Goal: Transaction & Acquisition: Purchase product/service

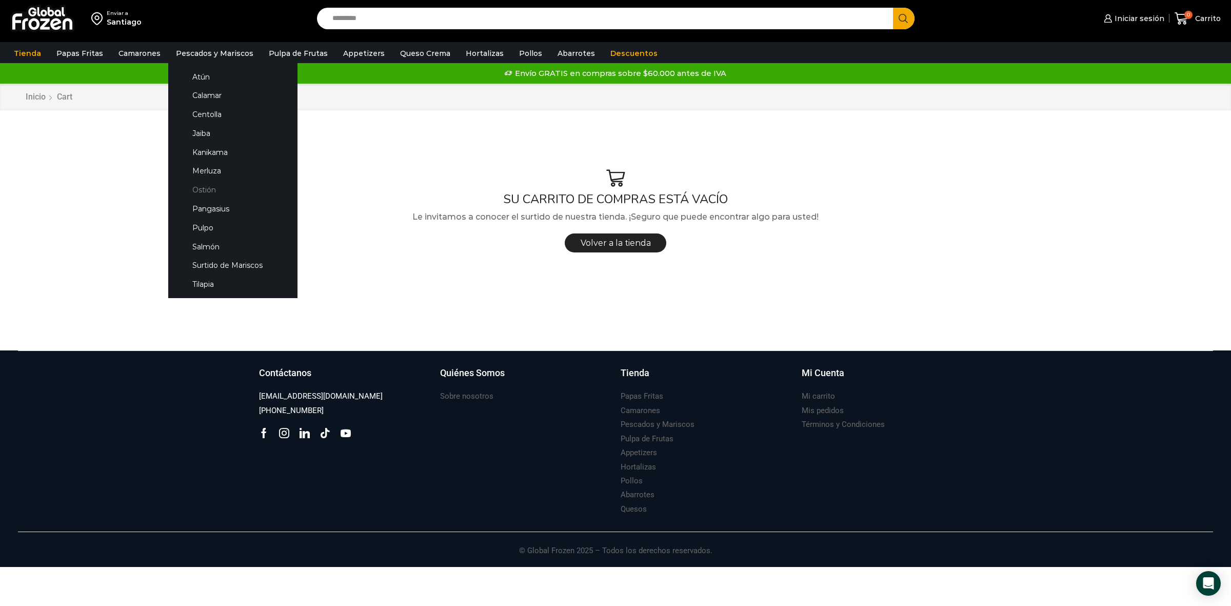
click at [212, 191] on link "Ostión" at bounding box center [232, 189] width 109 height 19
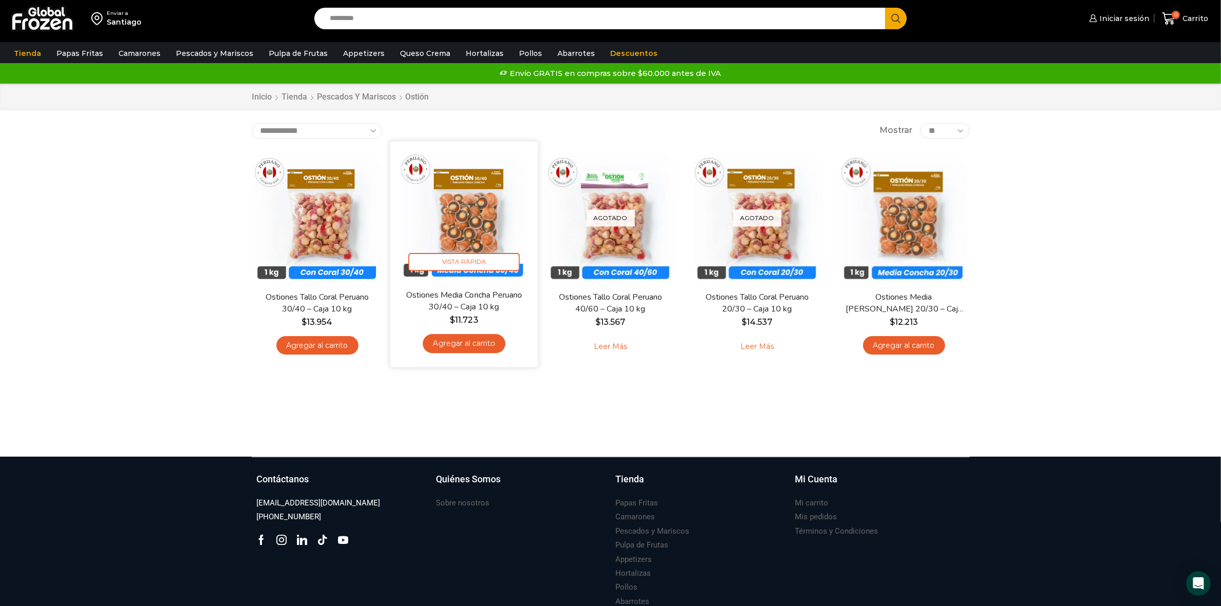
click at [465, 347] on link "Agregar al carrito" at bounding box center [464, 343] width 83 height 19
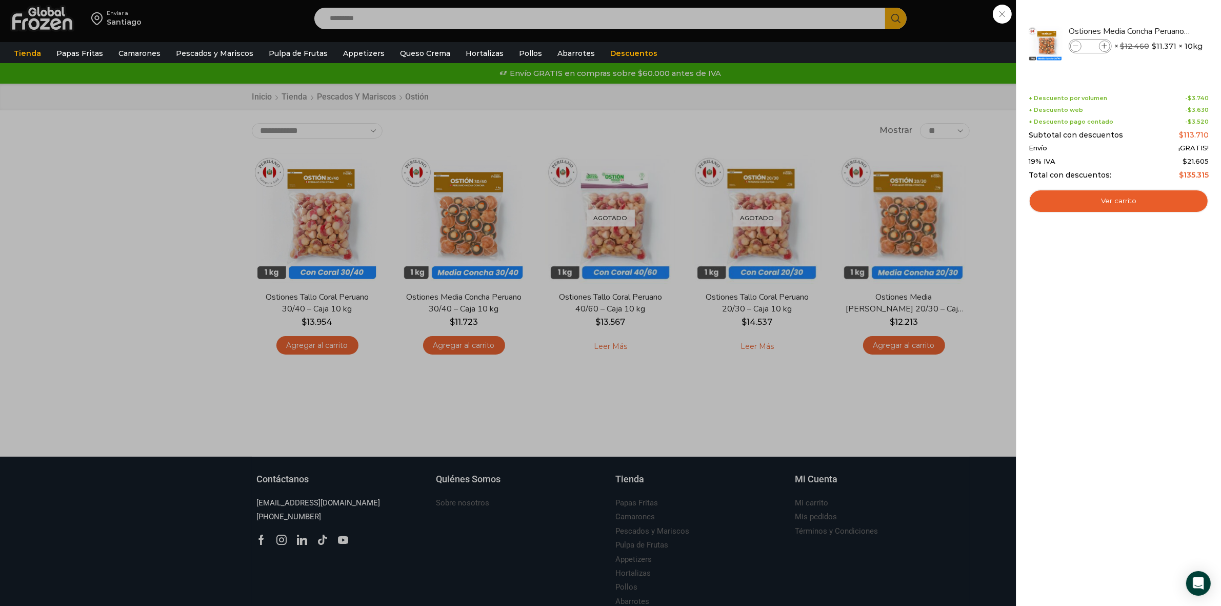
click at [1159, 31] on div "1 [GEOGRAPHIC_DATA] 1 1 Shopping Cart *" at bounding box center [1184, 19] width 51 height 24
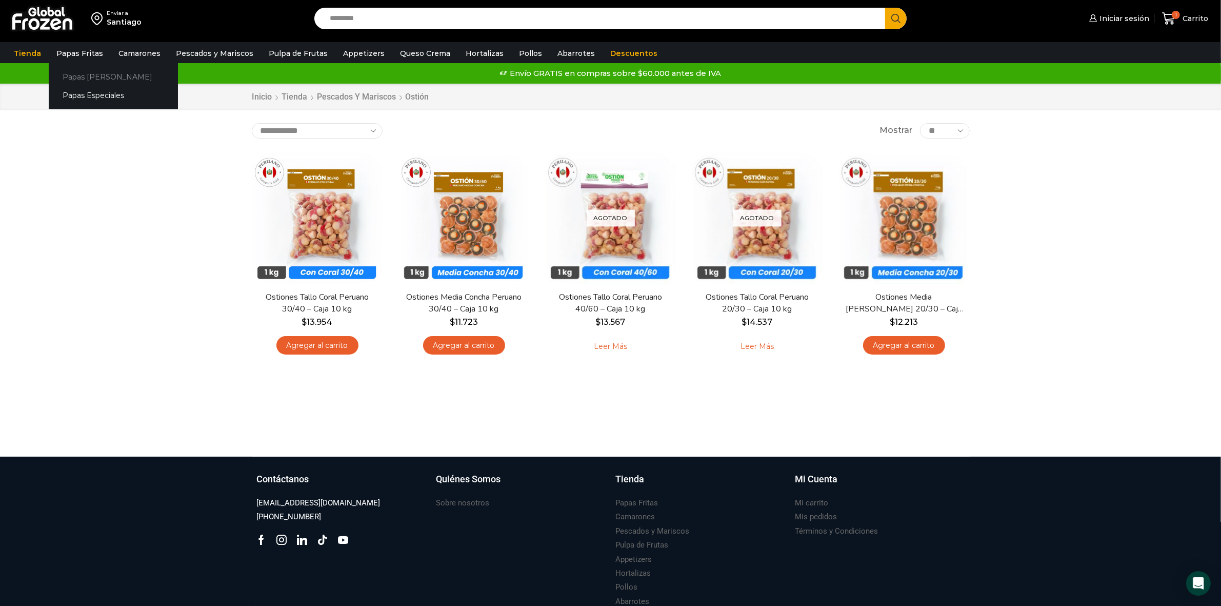
click at [86, 75] on link "Papas [PERSON_NAME]" at bounding box center [113, 76] width 129 height 19
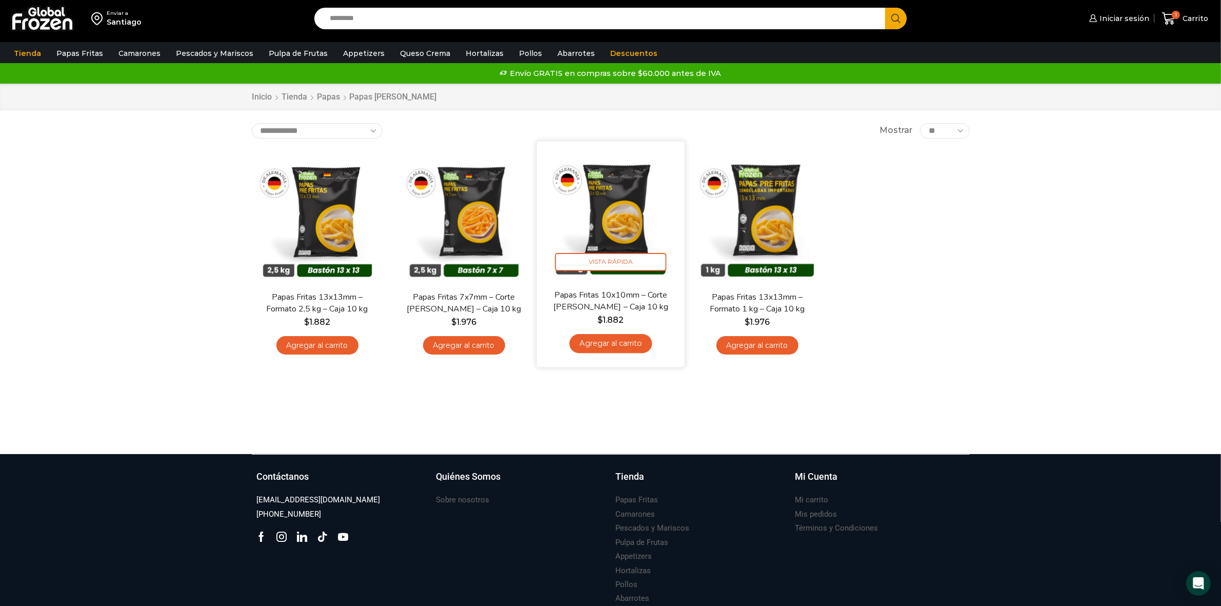
click at [635, 348] on link "Agregar al carrito" at bounding box center [610, 343] width 83 height 19
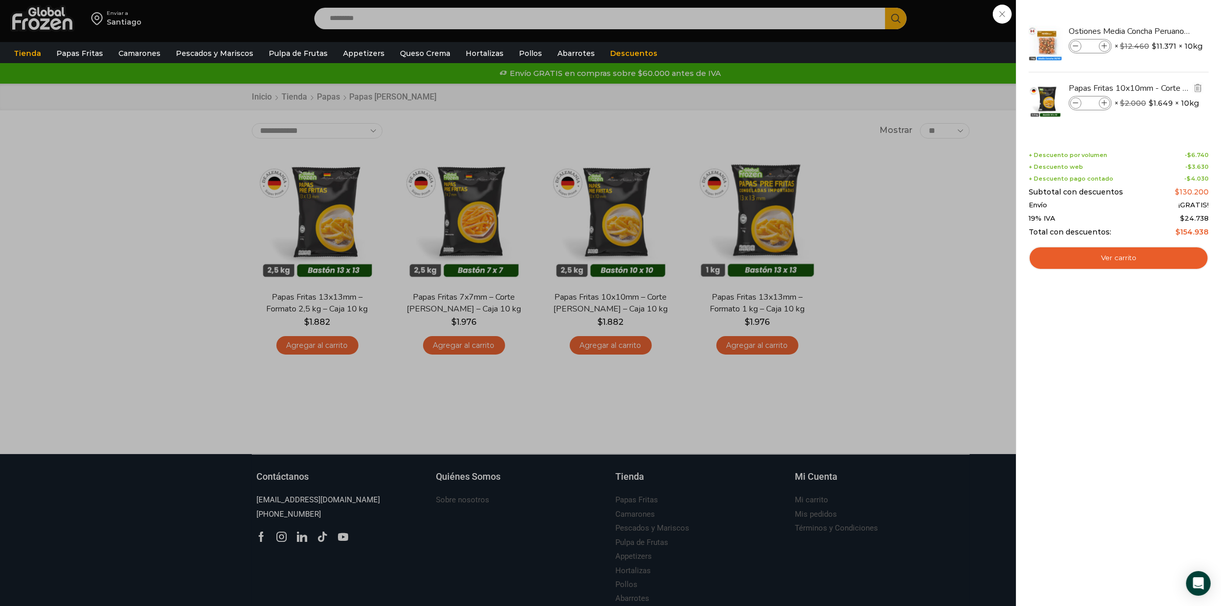
click at [1106, 106] on icon at bounding box center [1105, 104] width 6 height 6
type input "*"
click at [1159, 31] on div "2 Carrito 2 2 Shopping Cart *" at bounding box center [1184, 19] width 51 height 24
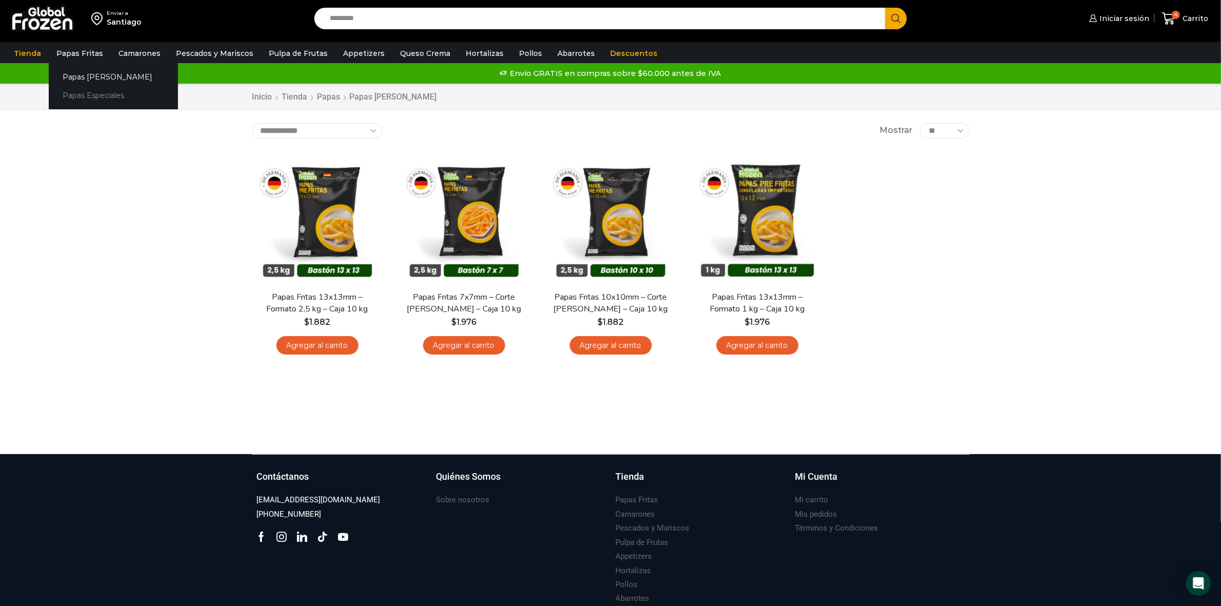
click at [88, 95] on link "Papas Especiales" at bounding box center [113, 95] width 129 height 19
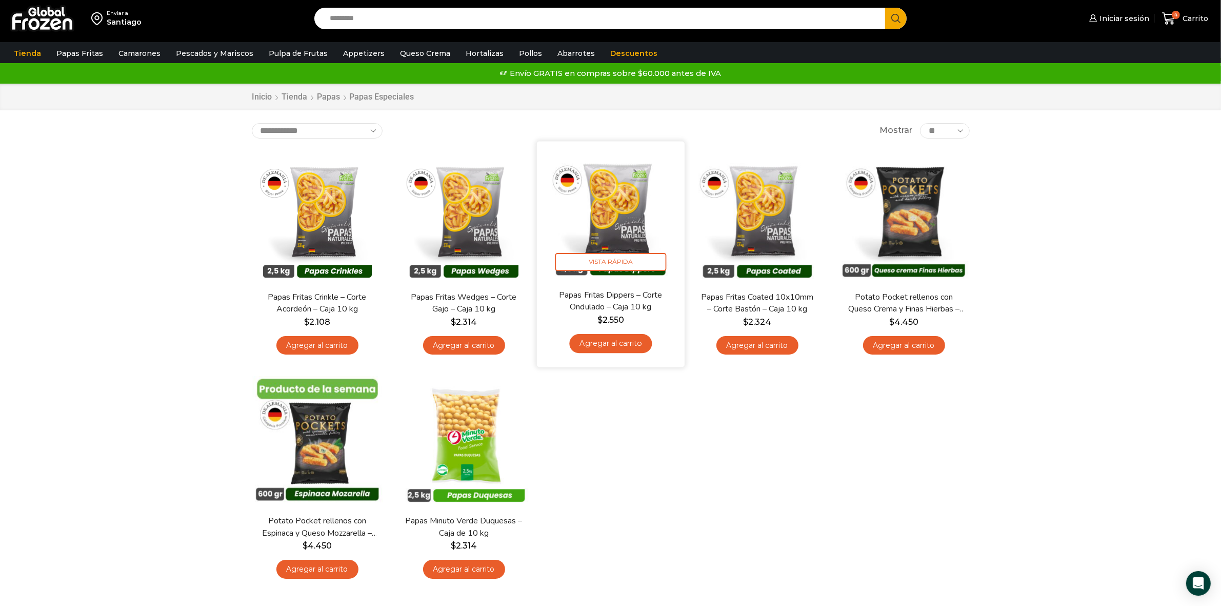
click at [619, 342] on link "Agregar al carrito" at bounding box center [610, 343] width 83 height 19
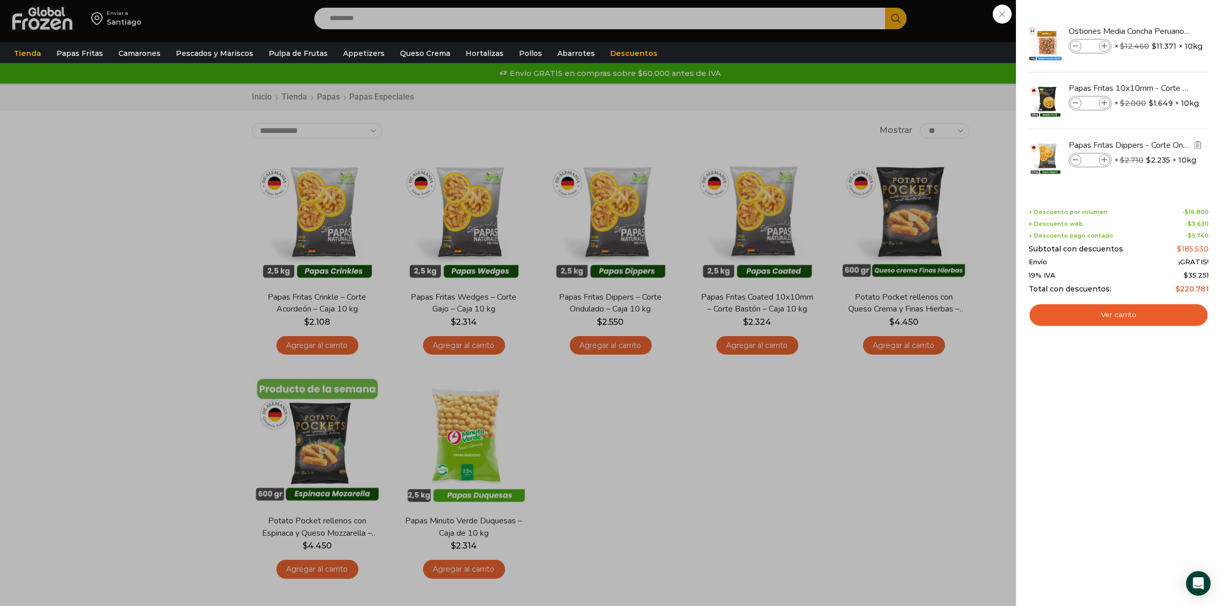
click at [1109, 157] on span at bounding box center [1104, 159] width 11 height 11
type input "*"
click at [1159, 31] on div "5 Carrito 5 5 Shopping Cart *" at bounding box center [1184, 19] width 51 height 24
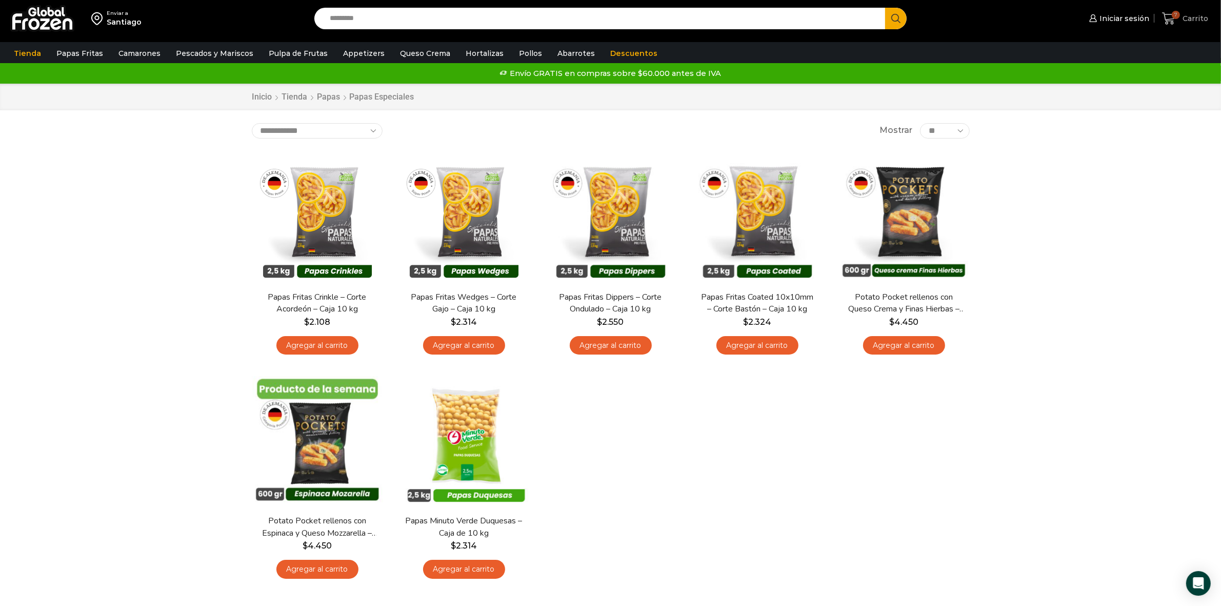
drag, startPoint x: 1183, startPoint y: 19, endPoint x: 1183, endPoint y: 31, distance: 12.3
click at [1183, 21] on span "Carrito" at bounding box center [1194, 18] width 28 height 10
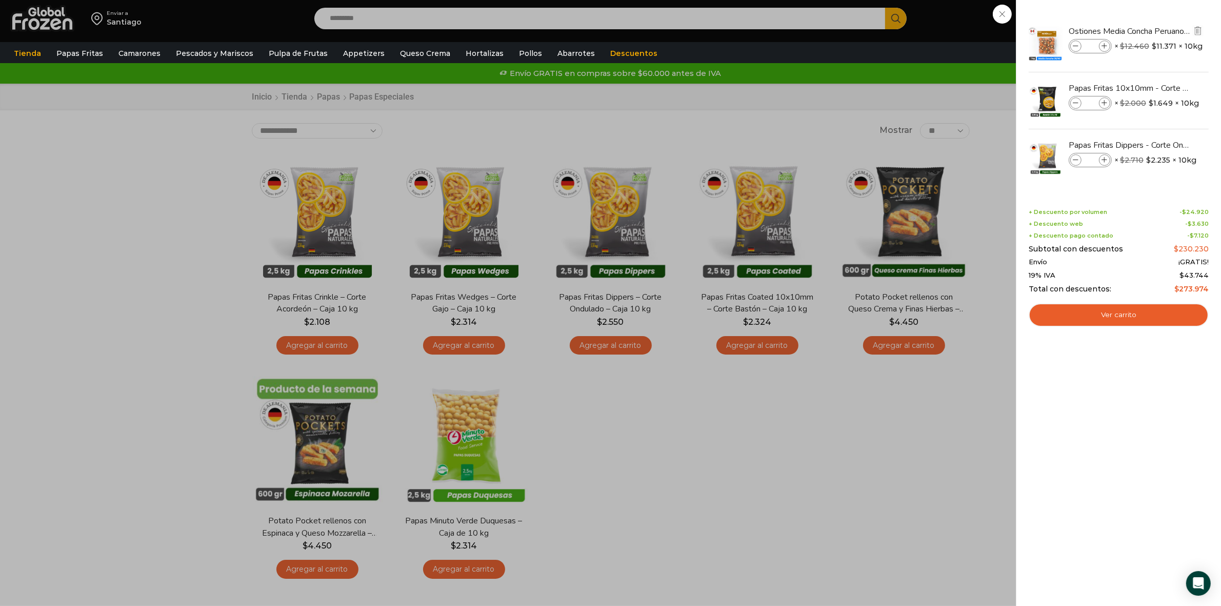
click at [1073, 49] on span at bounding box center [1075, 46] width 11 height 11
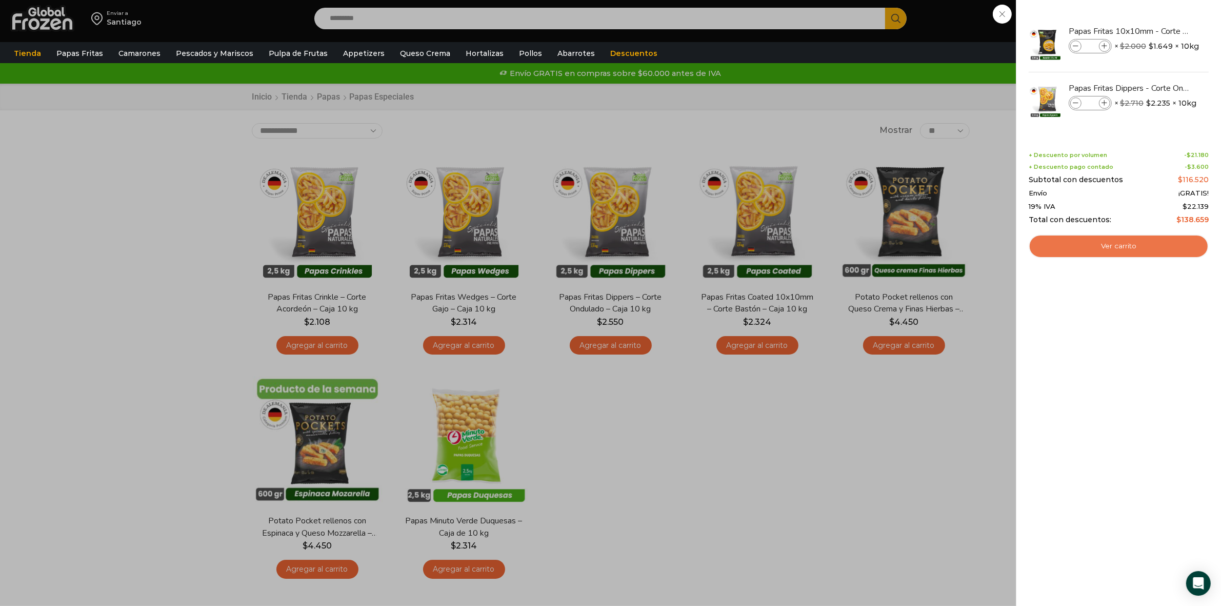
click at [1134, 250] on link "Ver carrito" at bounding box center [1119, 246] width 180 height 24
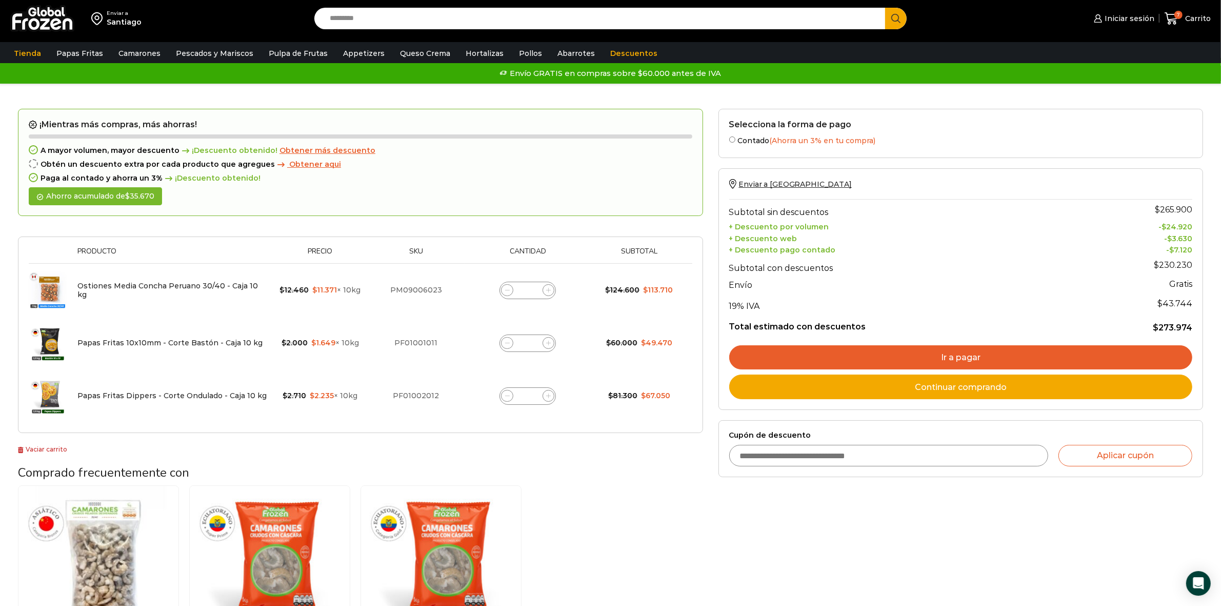
click at [1019, 359] on link "Ir a pagar" at bounding box center [960, 357] width 463 height 25
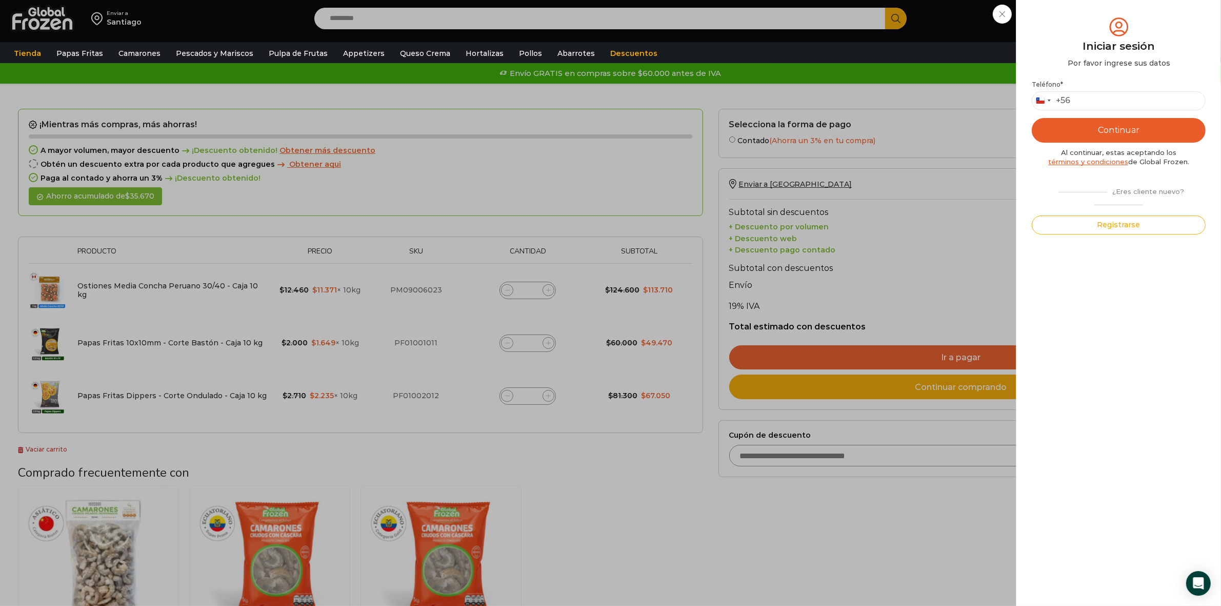
click at [1091, 29] on div "Iniciar sesión Mi cuenta Login Register Iniciar sesión Por favor ingrese sus da…" at bounding box center [1122, 18] width 63 height 21
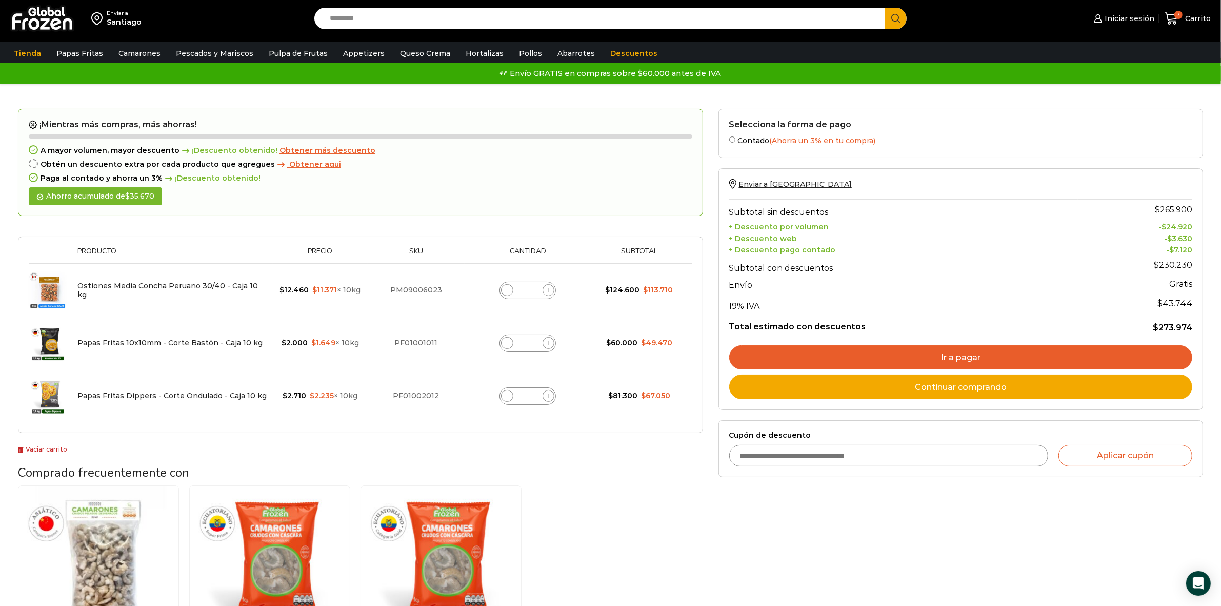
click at [505, 290] on icon at bounding box center [507, 290] width 5 height 5
type input "*"
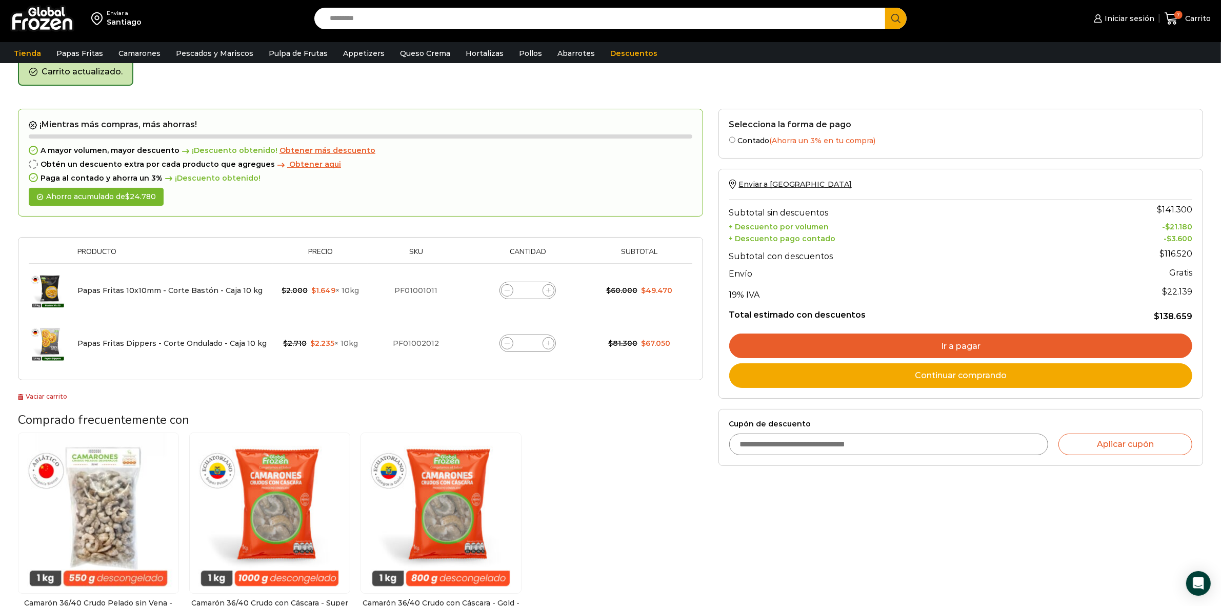
scroll to position [52, 0]
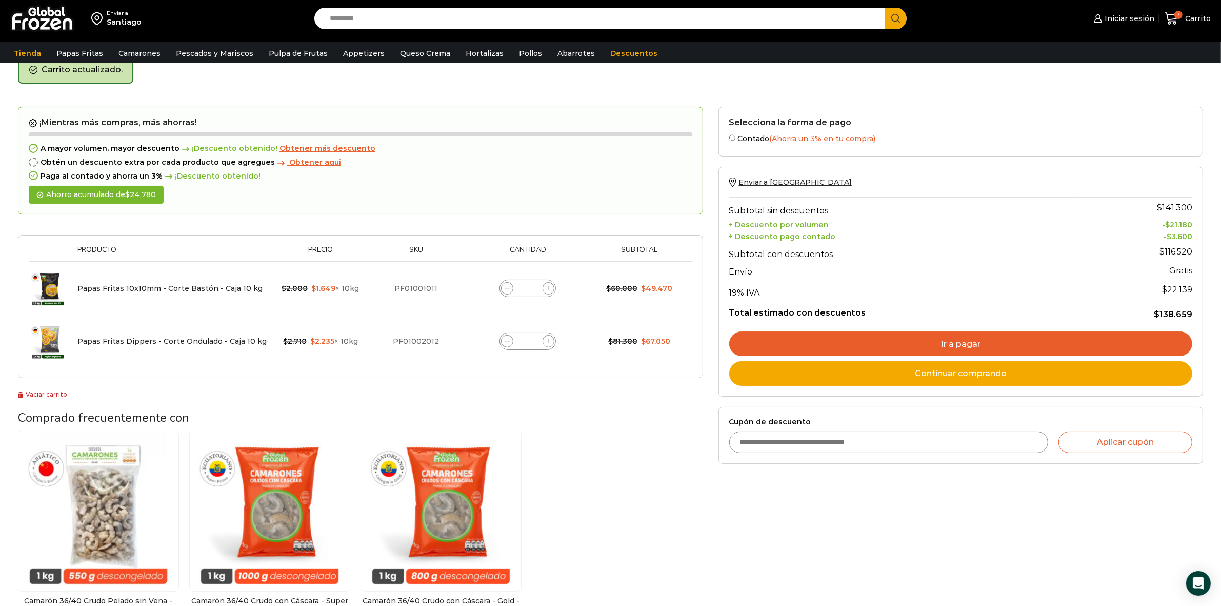
click at [1018, 338] on link "Ir a pagar" at bounding box center [960, 343] width 463 height 25
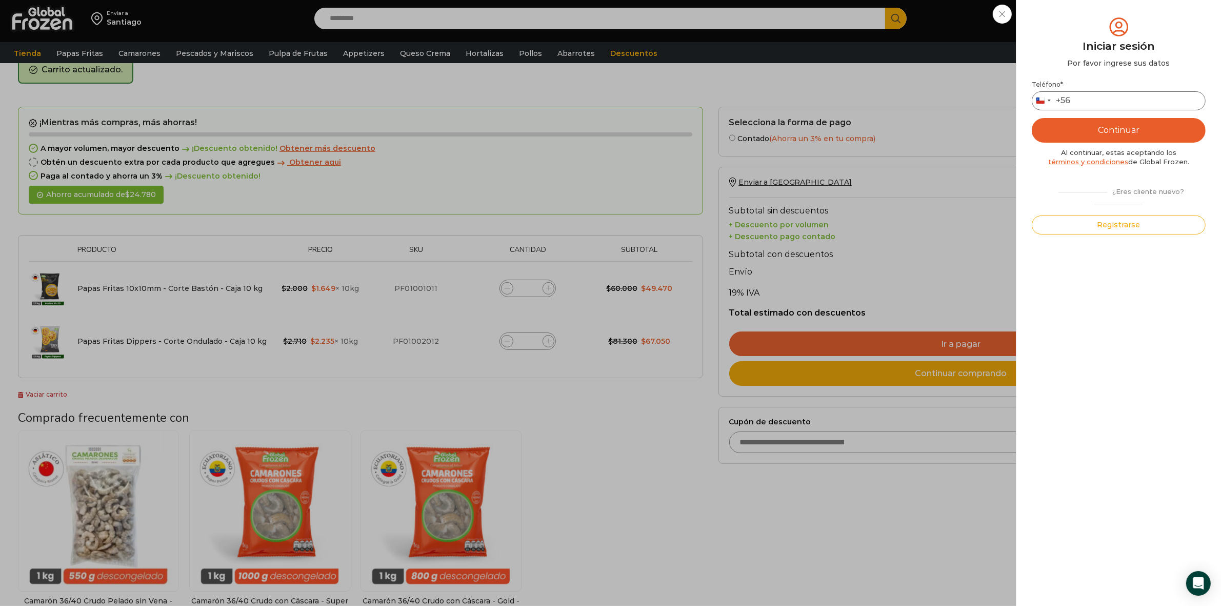
click at [1173, 97] on input "Teléfono *" at bounding box center [1119, 100] width 174 height 19
type input "*********"
click at [1135, 134] on button "Continuar" at bounding box center [1119, 130] width 174 height 25
click at [1042, 98] on input "text" at bounding box center [1046, 100] width 25 height 19
type input "*"
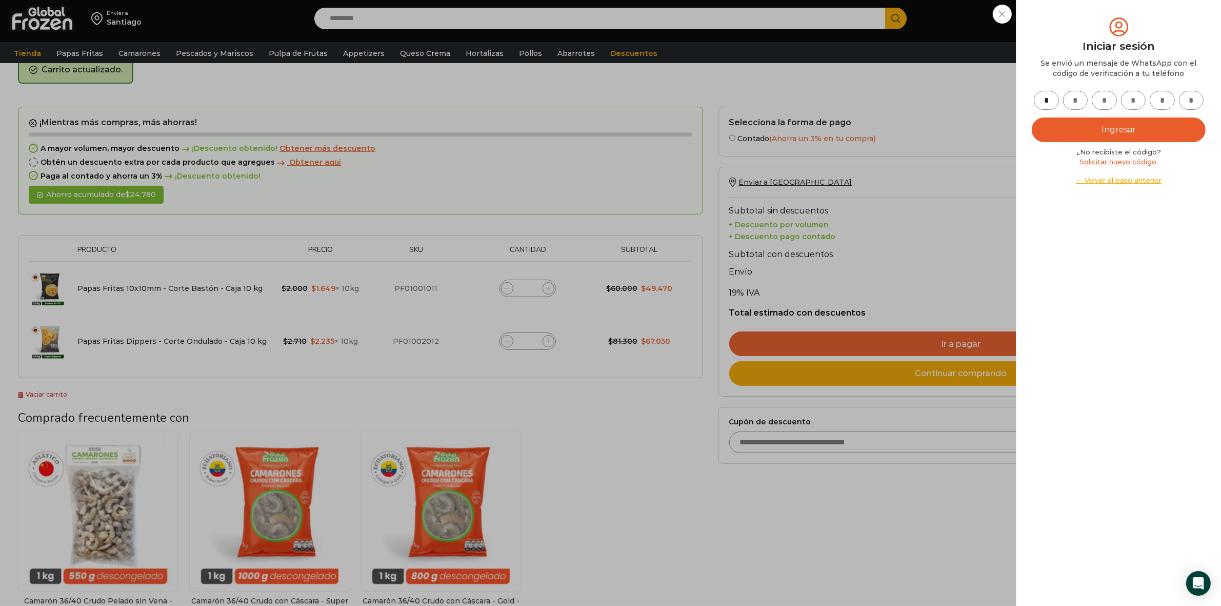
type input "*"
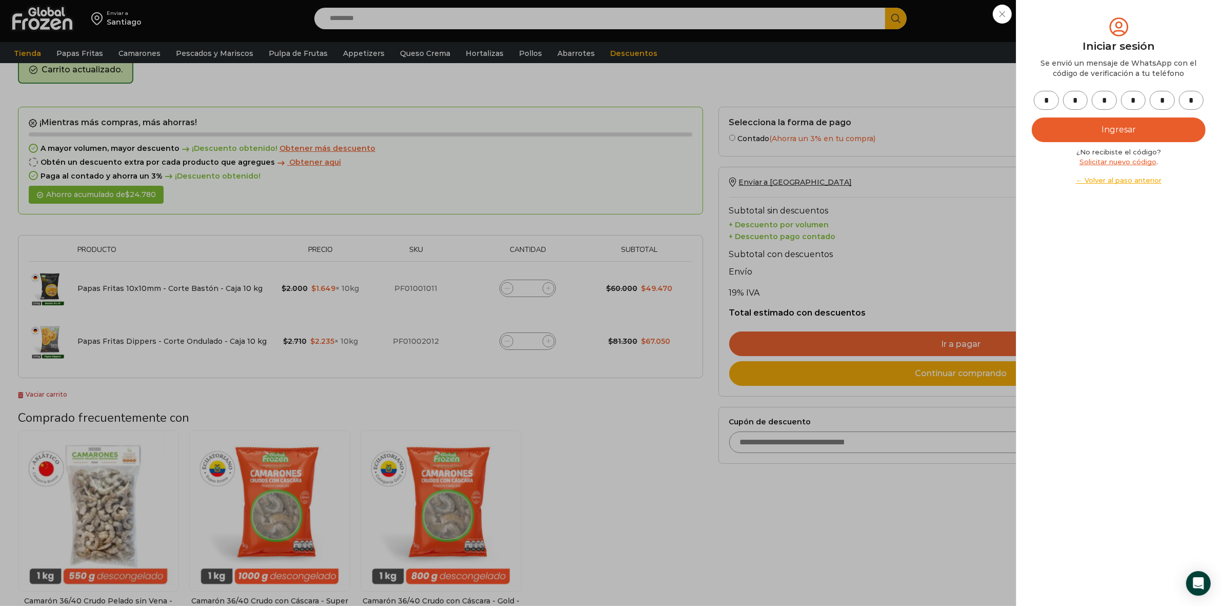
click at [1114, 135] on button "Ingresar" at bounding box center [1119, 129] width 174 height 25
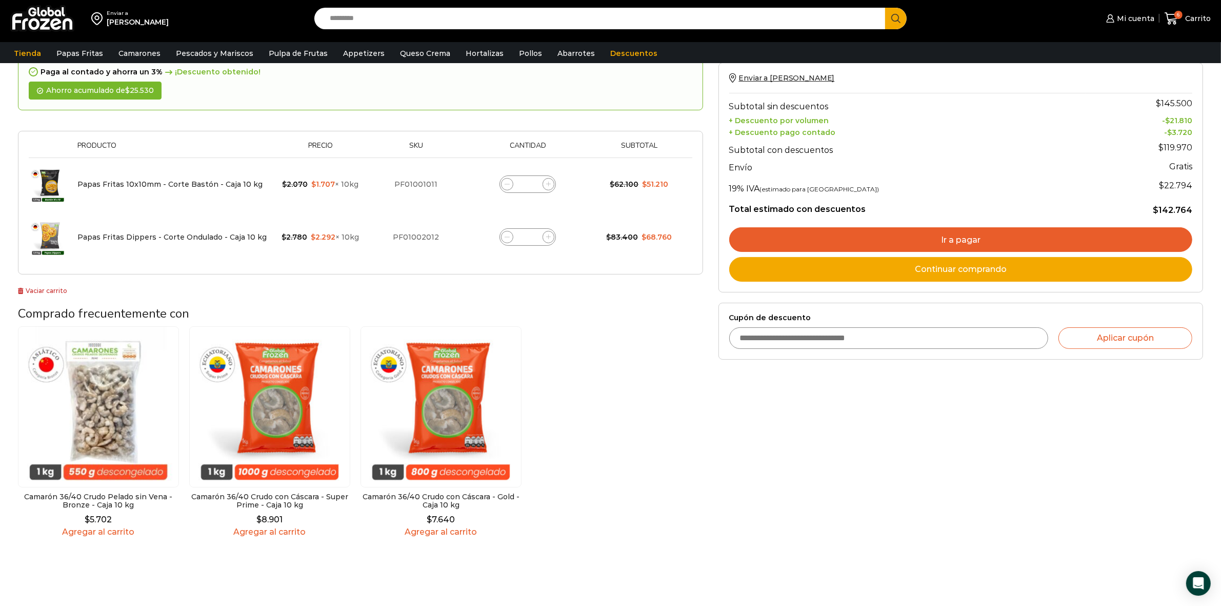
scroll to position [52, 0]
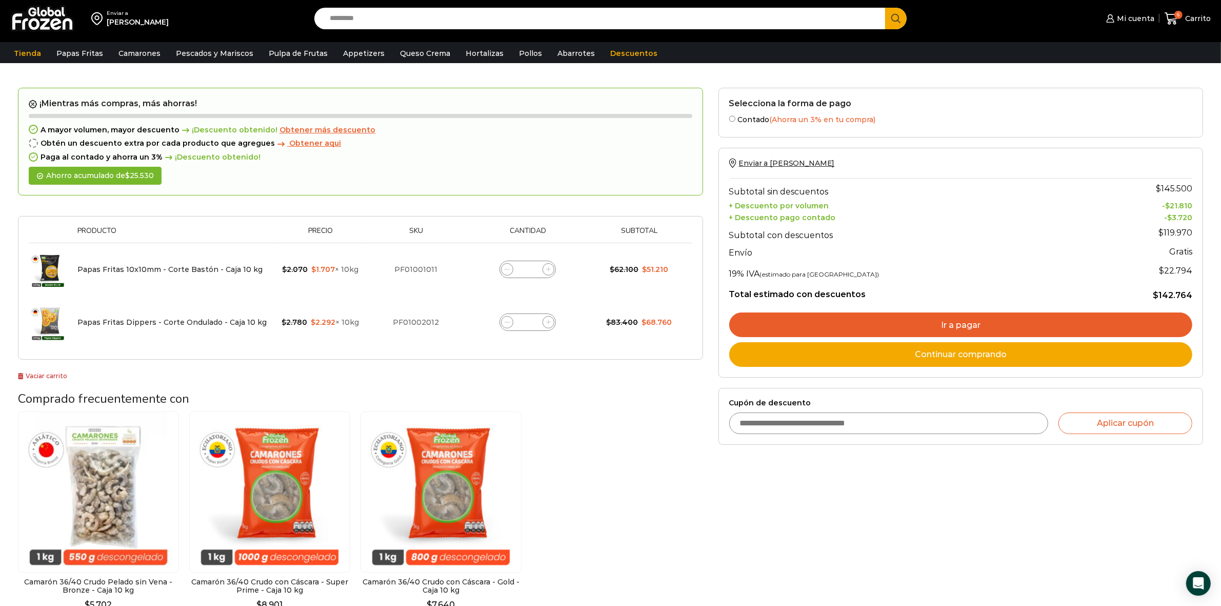
click at [901, 328] on link "Ir a pagar" at bounding box center [960, 324] width 463 height 25
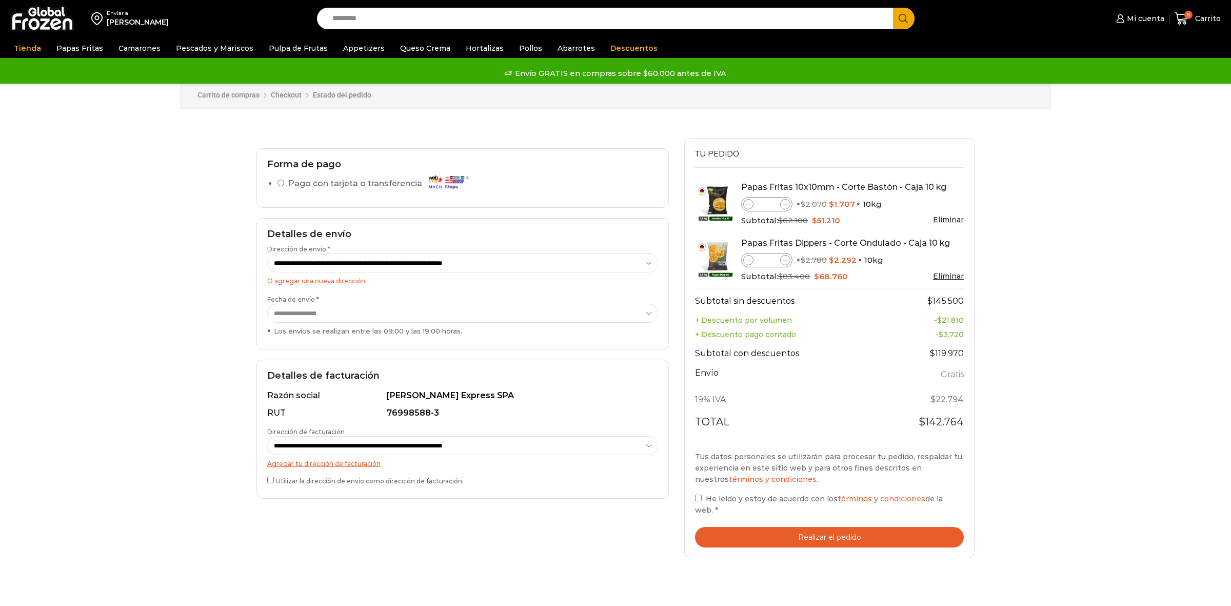
select select "*"
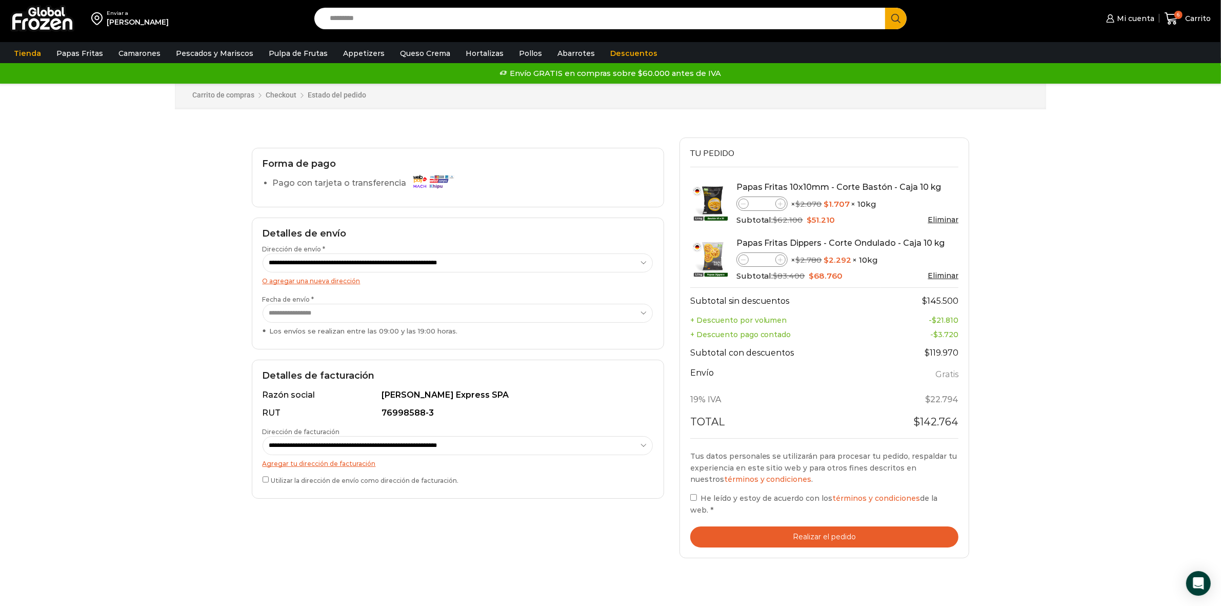
click at [353, 445] on select "**********" at bounding box center [458, 445] width 391 height 19
select select "*"
click at [263, 436] on select "**********" at bounding box center [458, 445] width 391 height 19
click at [837, 515] on div "Tus datos personales se utilizarán para procesar tu pedido, respaldar tu experi…" at bounding box center [824, 498] width 269 height 97
click at [838, 529] on button "Realizar el pedido" at bounding box center [824, 536] width 269 height 21
